Goal: Task Accomplishment & Management: Use online tool/utility

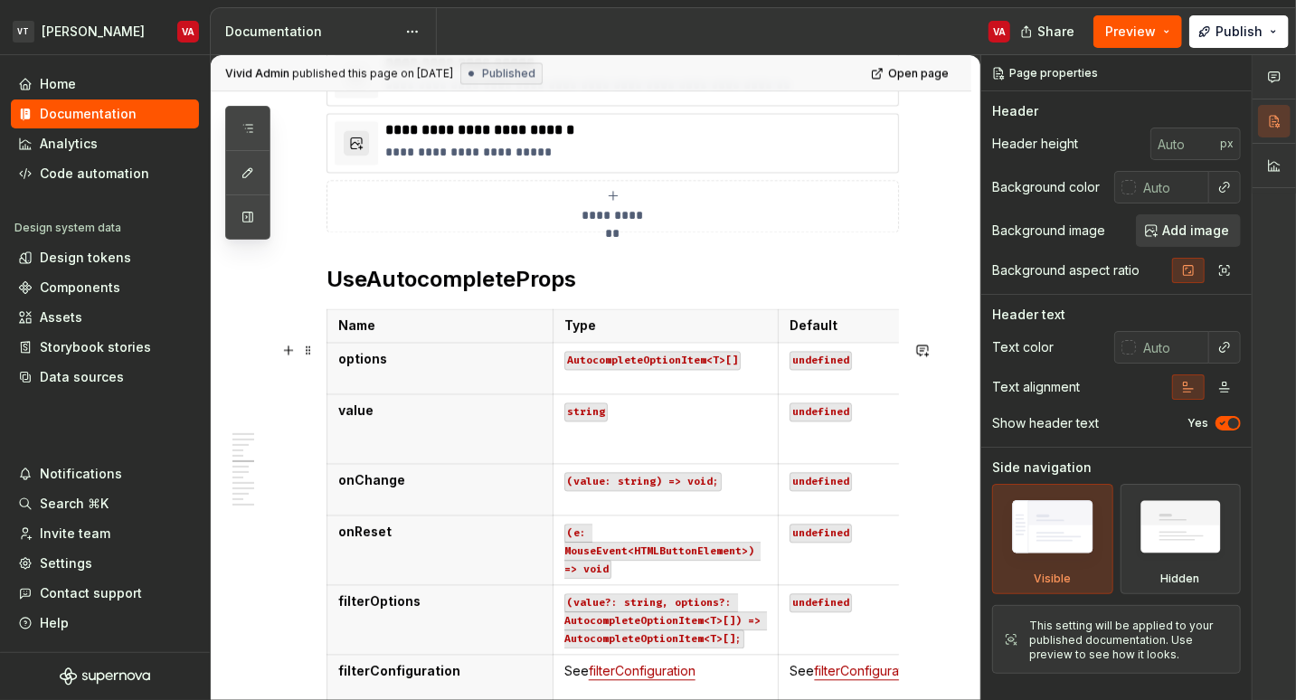
scroll to position [2347, 0]
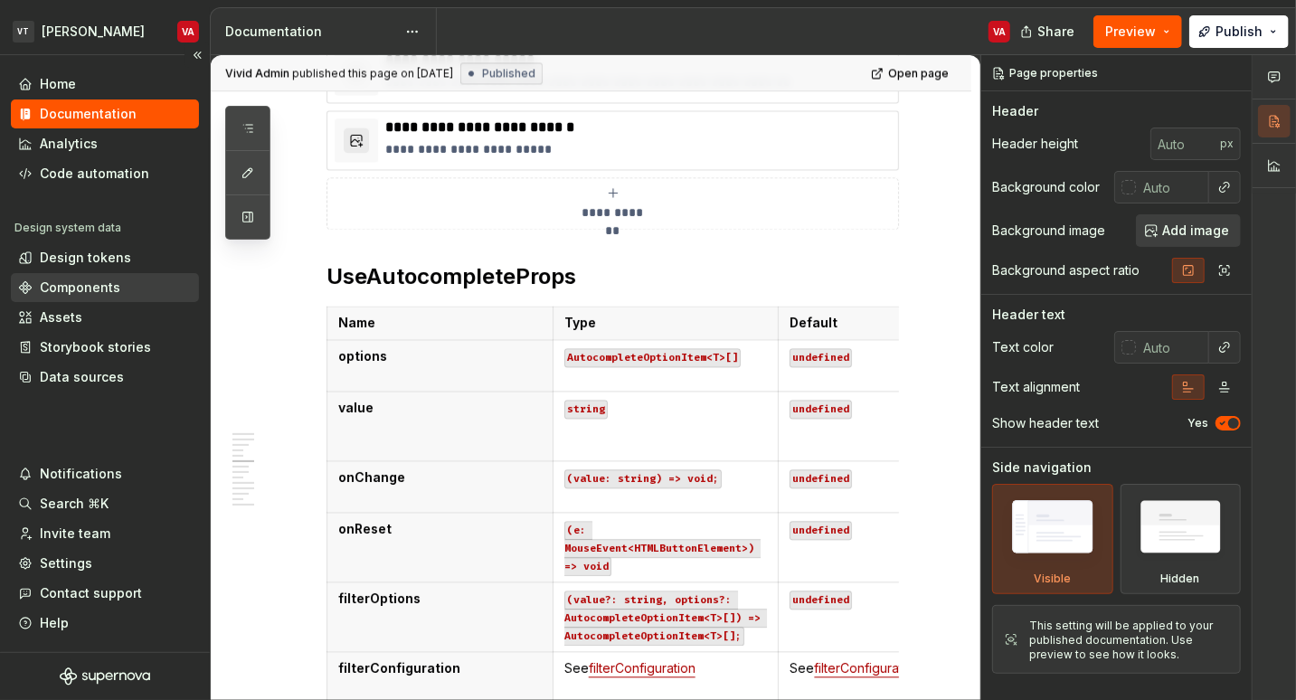
click at [66, 286] on div "Components" at bounding box center [80, 288] width 80 height 18
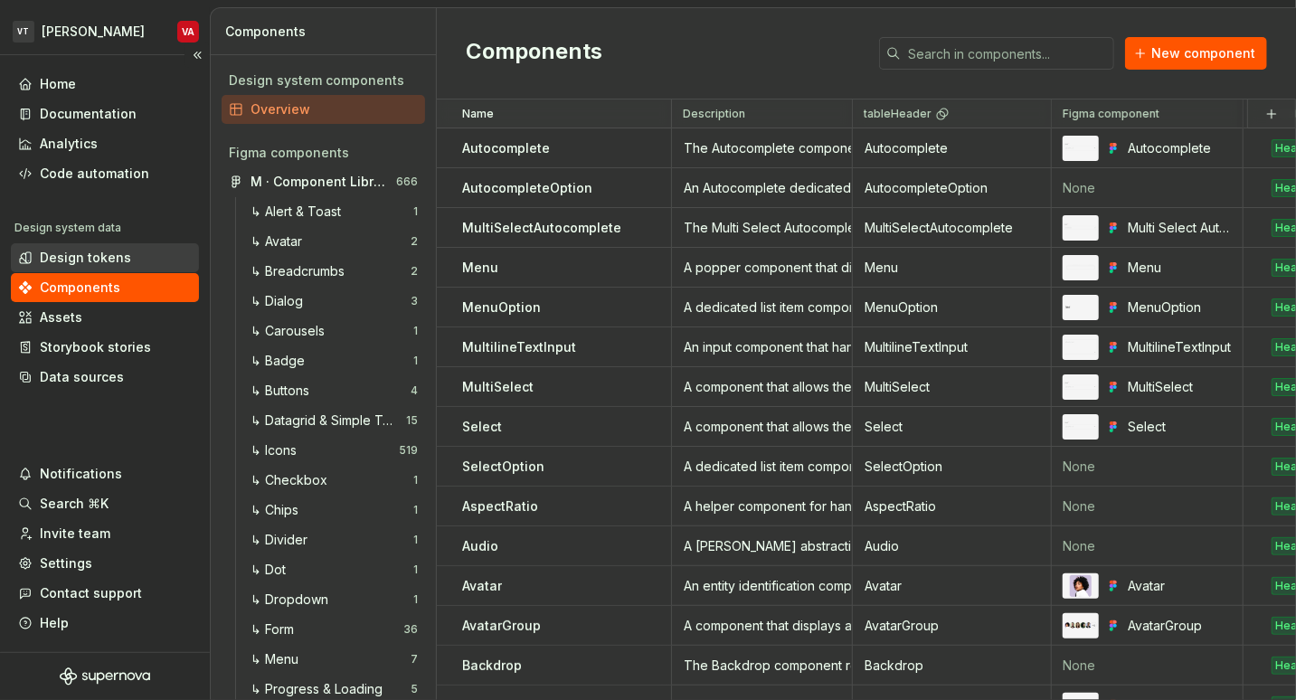
click at [106, 257] on div "Design tokens" at bounding box center [85, 258] width 91 height 18
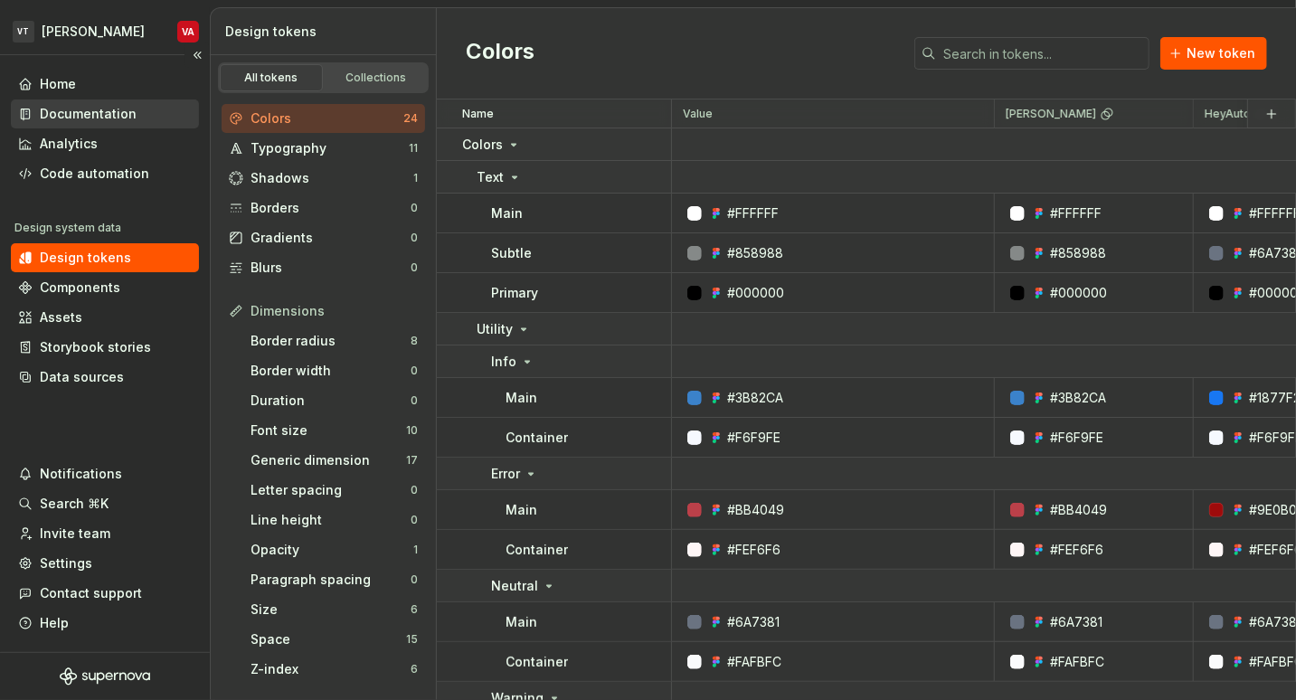
click at [104, 109] on div "Documentation" at bounding box center [88, 114] width 97 height 18
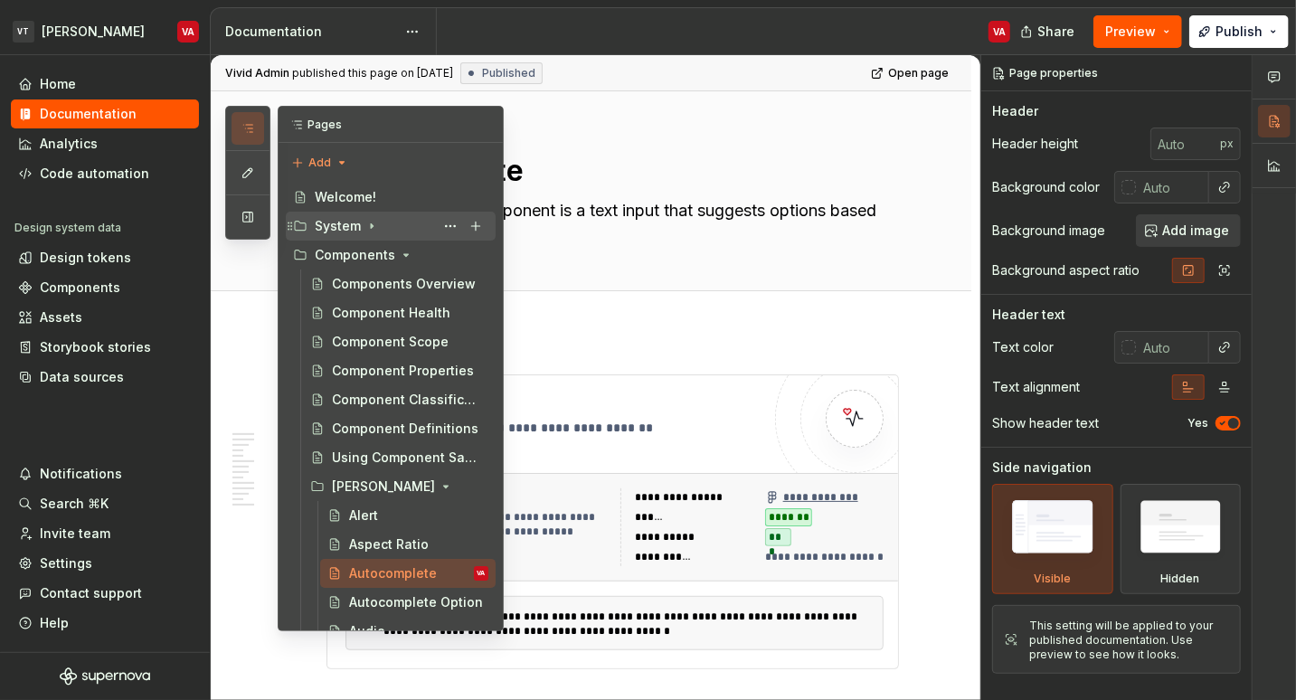
click at [371, 227] on icon "Page tree" at bounding box center [372, 226] width 2 height 5
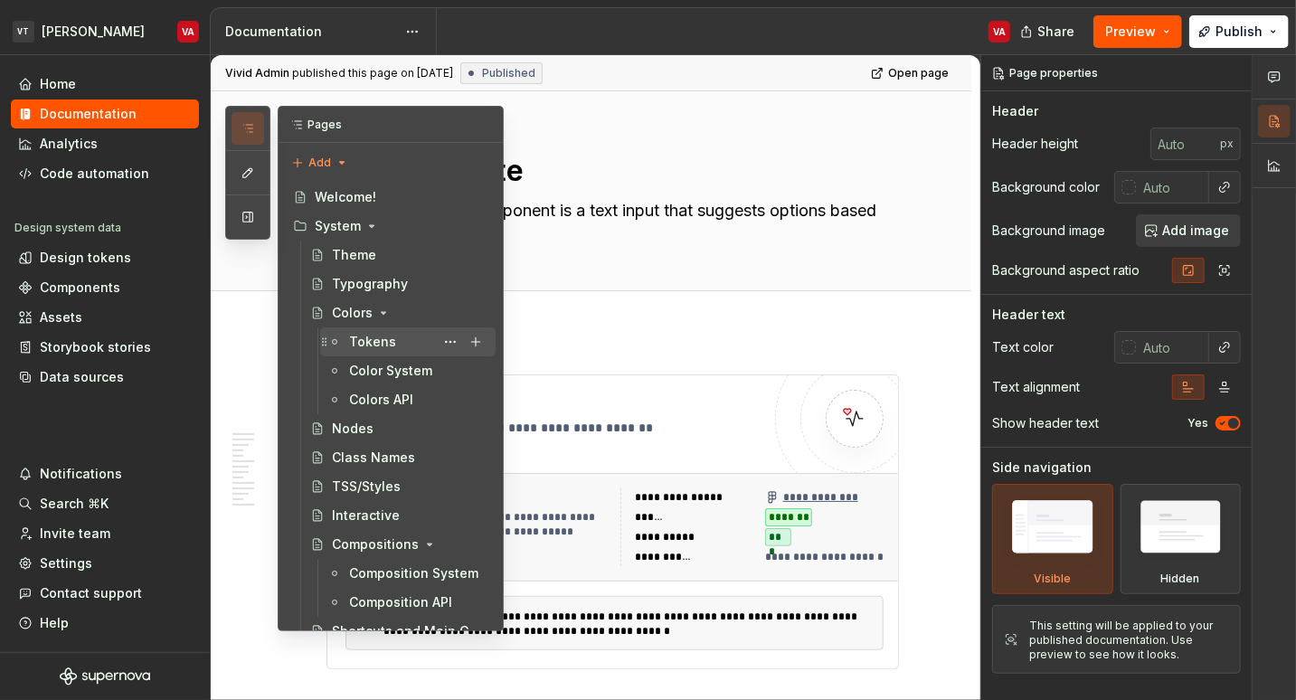
click at [374, 343] on div "Tokens" at bounding box center [372, 342] width 47 height 18
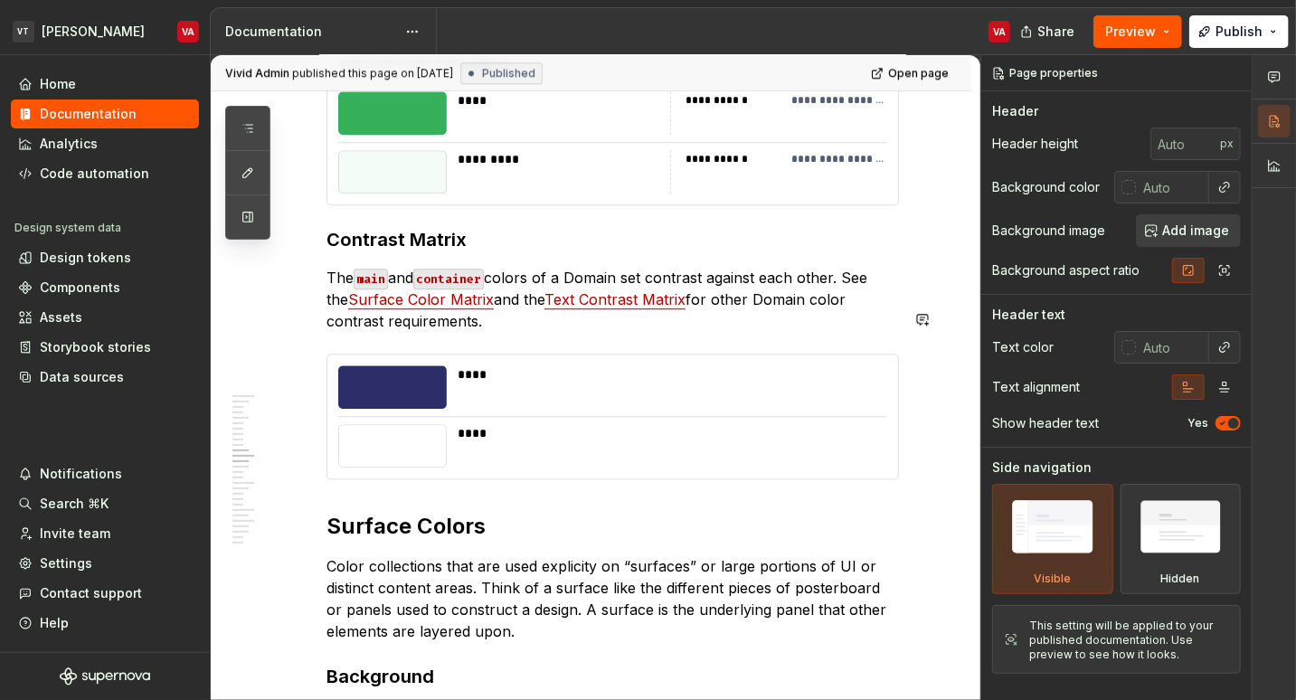
scroll to position [2815, 0]
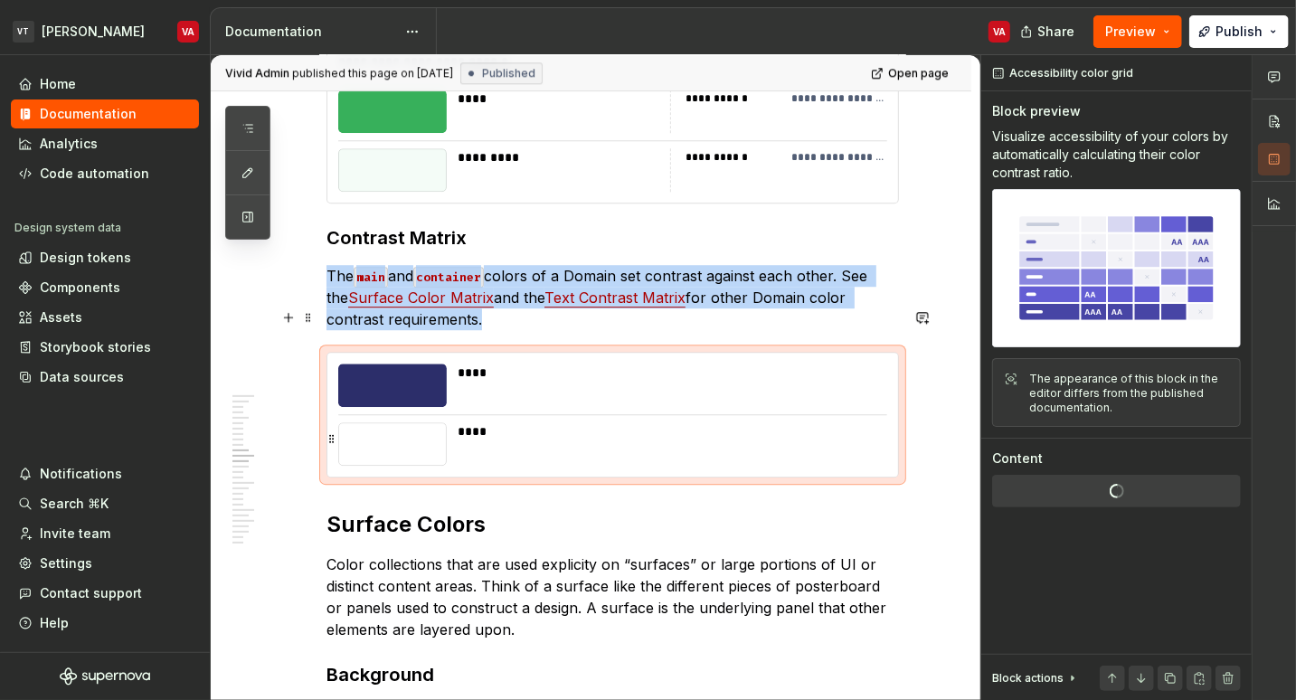
click at [582, 422] on div "****" at bounding box center [667, 443] width 419 height 43
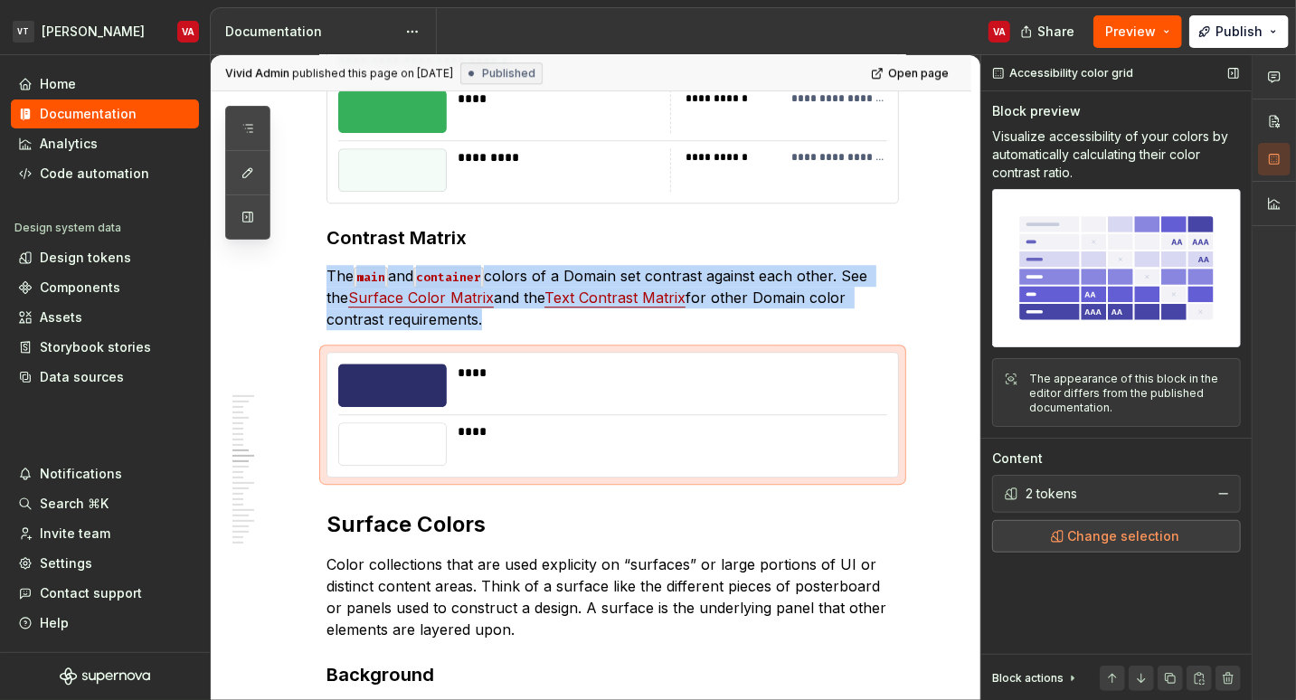
click at [1070, 540] on button "Change selection" at bounding box center [1116, 536] width 249 height 33
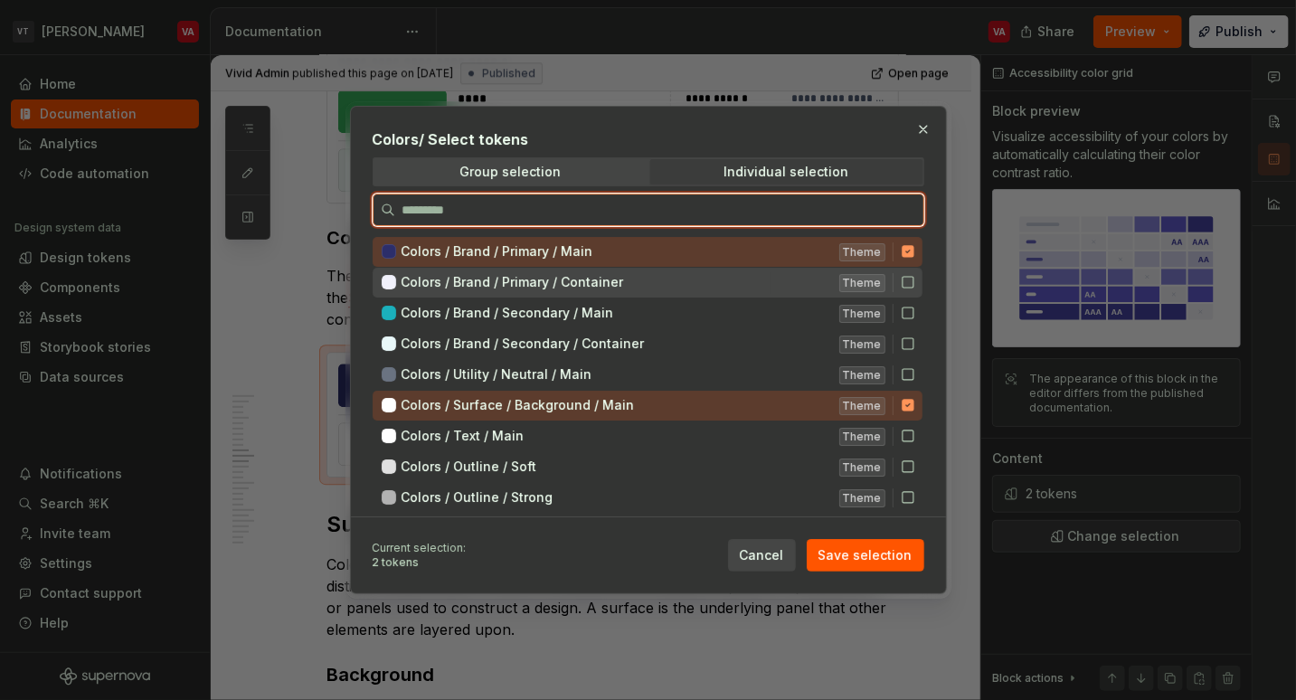
click at [907, 290] on div "Colors / Brand / Primary / Container Theme" at bounding box center [648, 283] width 550 height 30
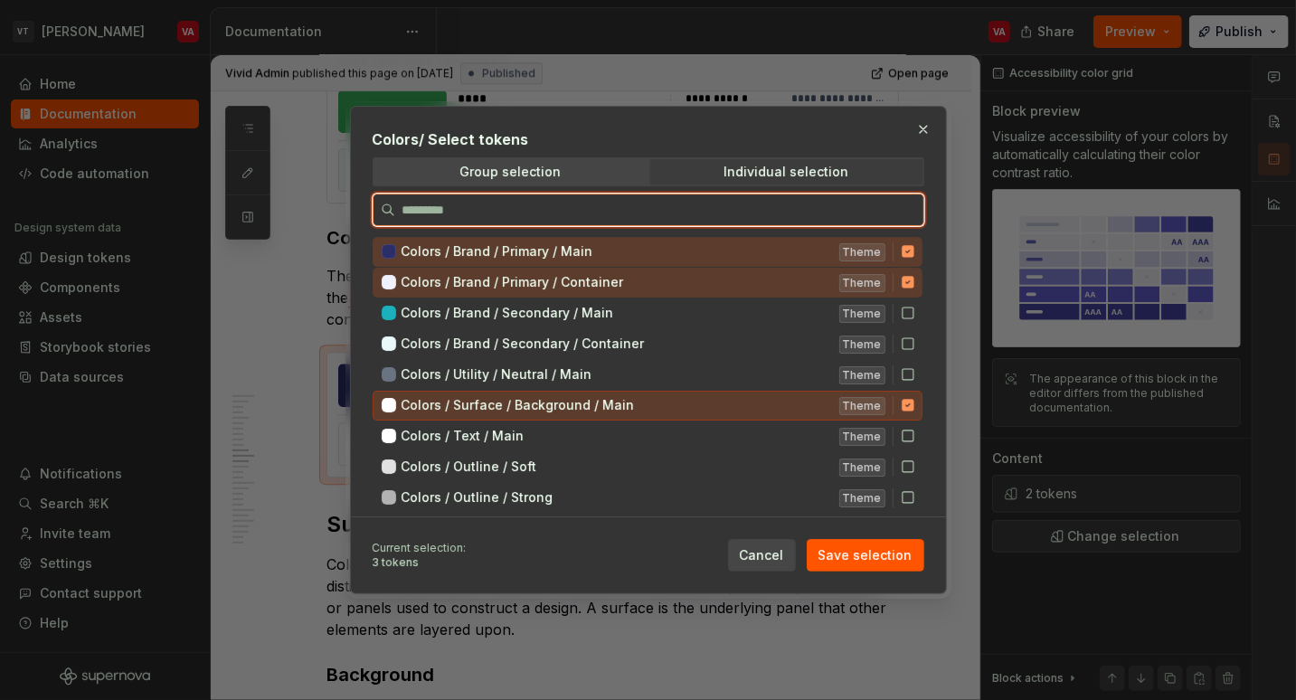
click at [903, 404] on icon at bounding box center [908, 406] width 12 height 12
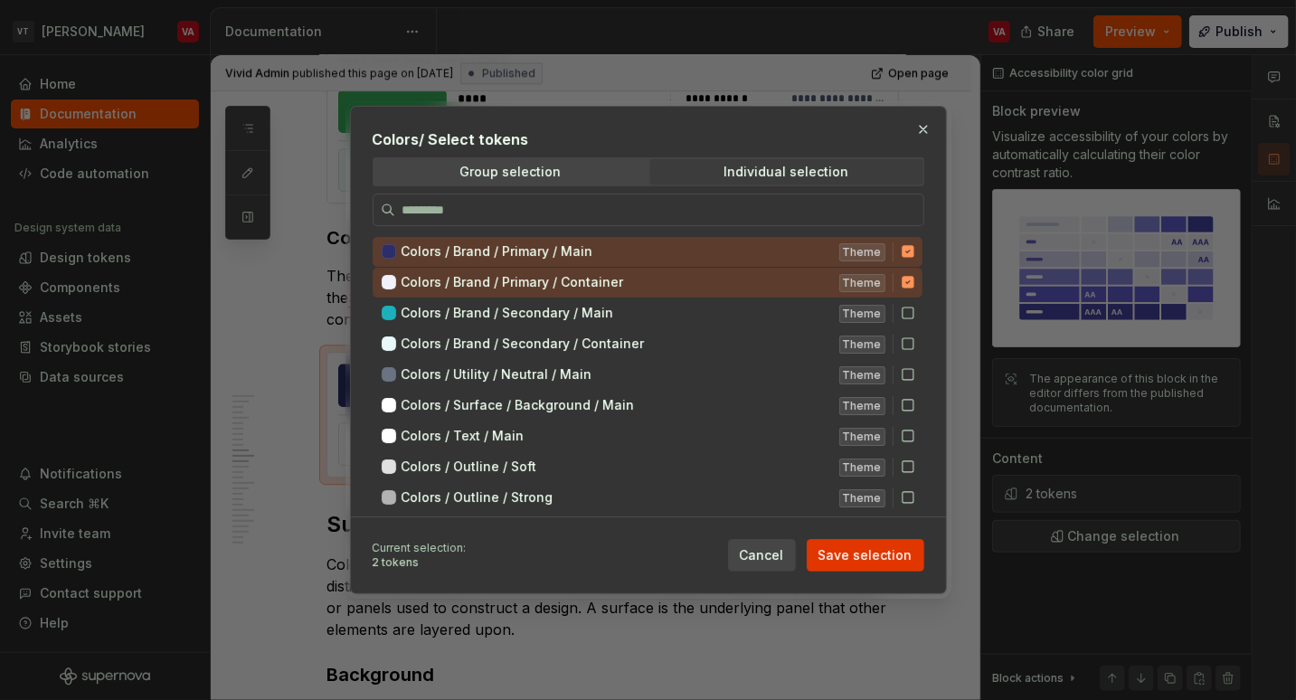
click at [858, 547] on span "Save selection" at bounding box center [865, 555] width 94 height 18
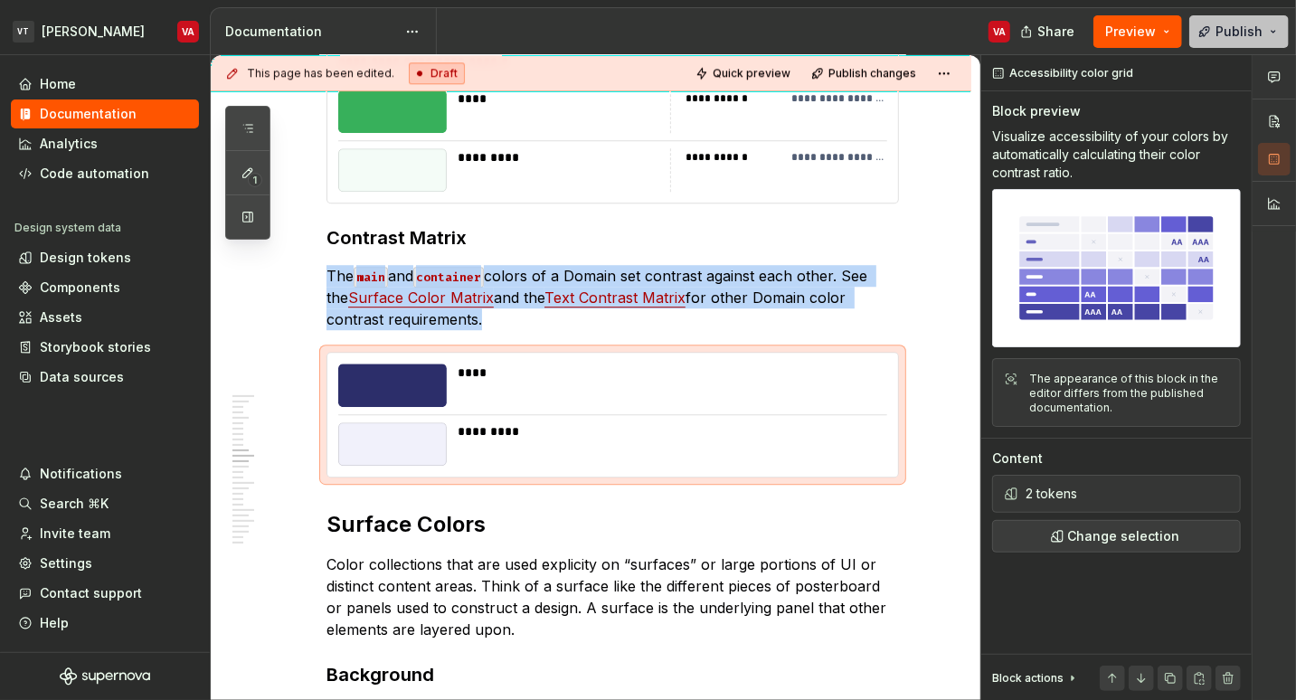
click at [1253, 26] on span "Publish" at bounding box center [1238, 32] width 47 height 18
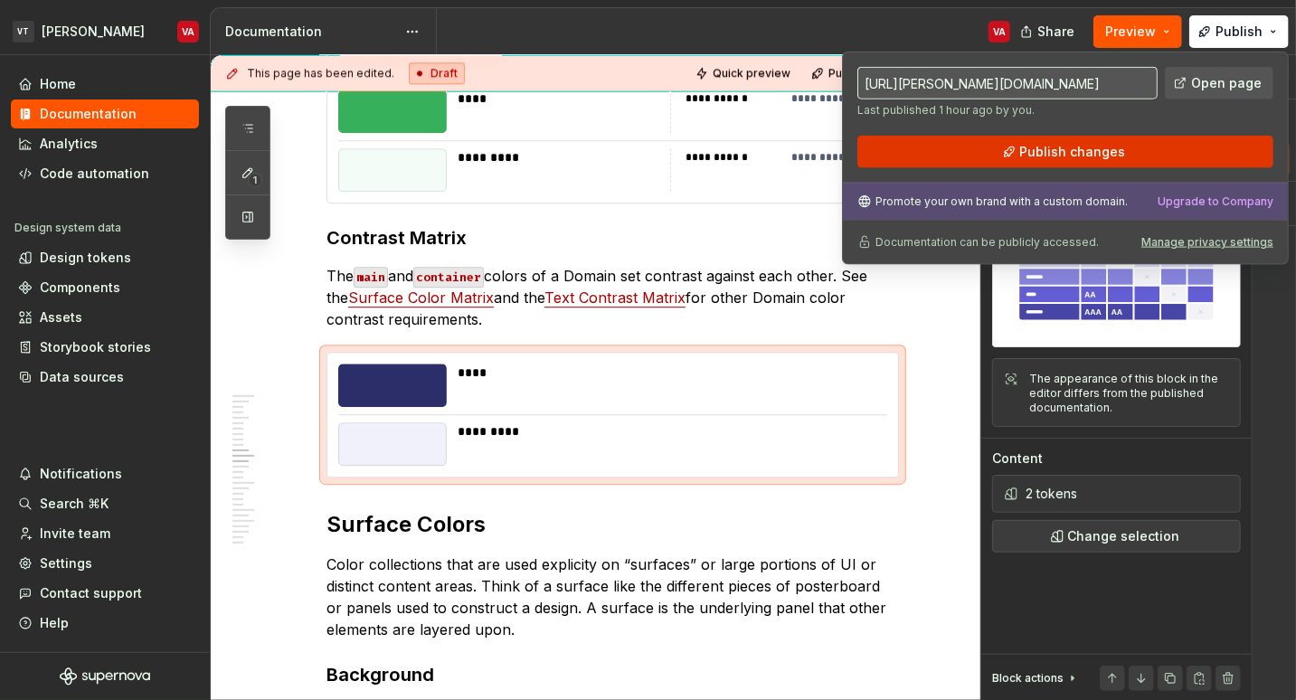
click at [1147, 156] on button "Publish changes" at bounding box center [1065, 152] width 416 height 33
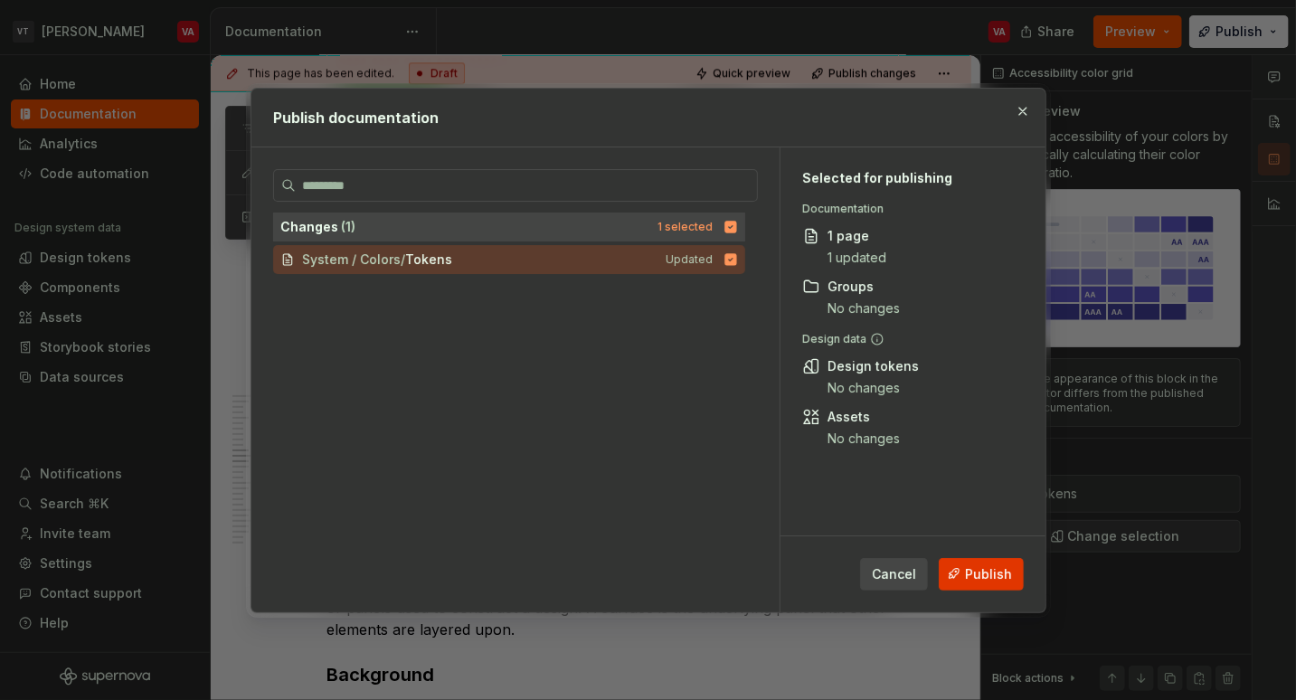
click at [1005, 572] on span "Publish" at bounding box center [988, 573] width 47 height 18
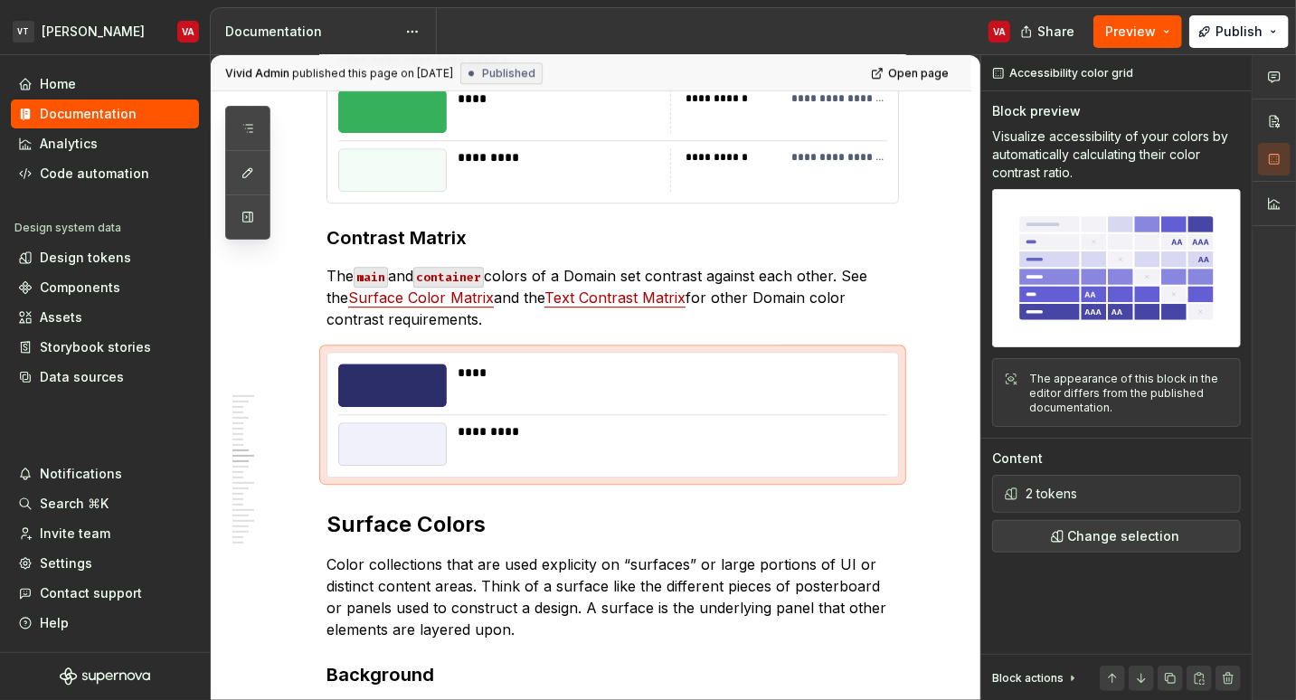
type textarea "*"
